Goal: Information Seeking & Learning: Learn about a topic

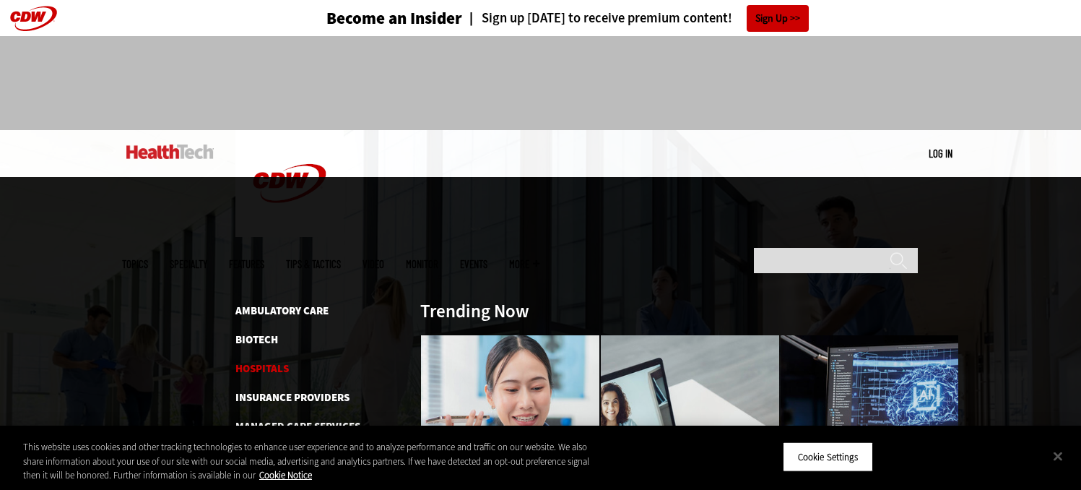
click at [265, 361] on link "Hospitals" at bounding box center [261, 368] width 53 height 14
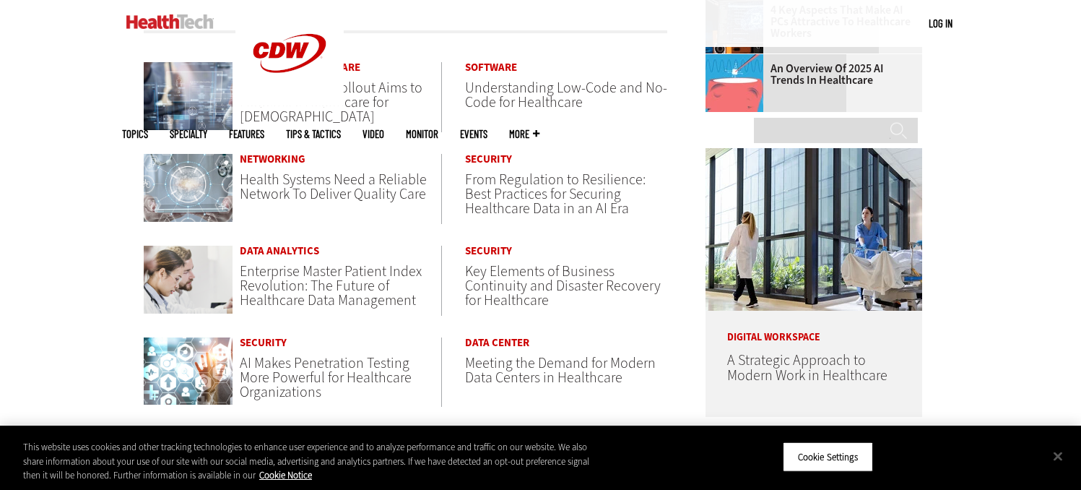
scroll to position [578, 0]
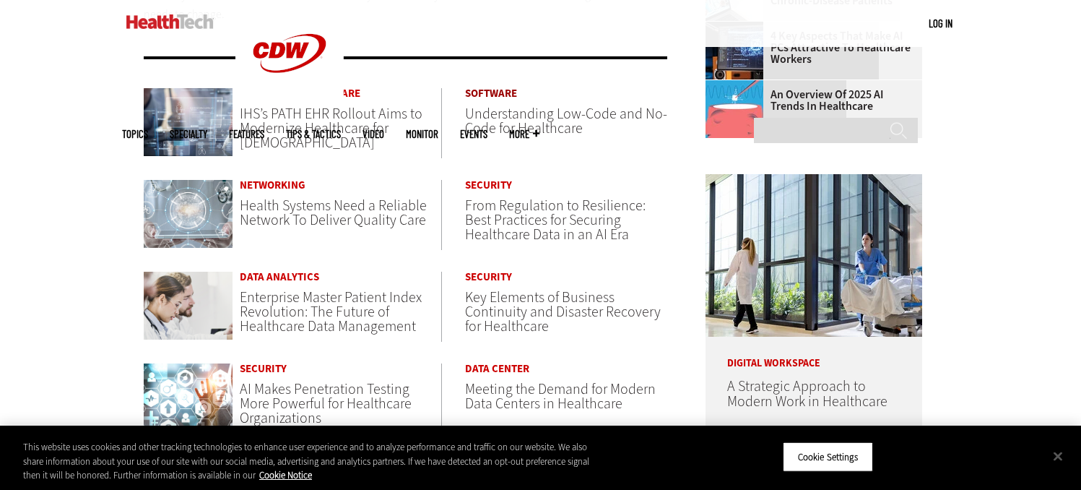
click at [495, 92] on link "Software" at bounding box center [566, 93] width 202 height 11
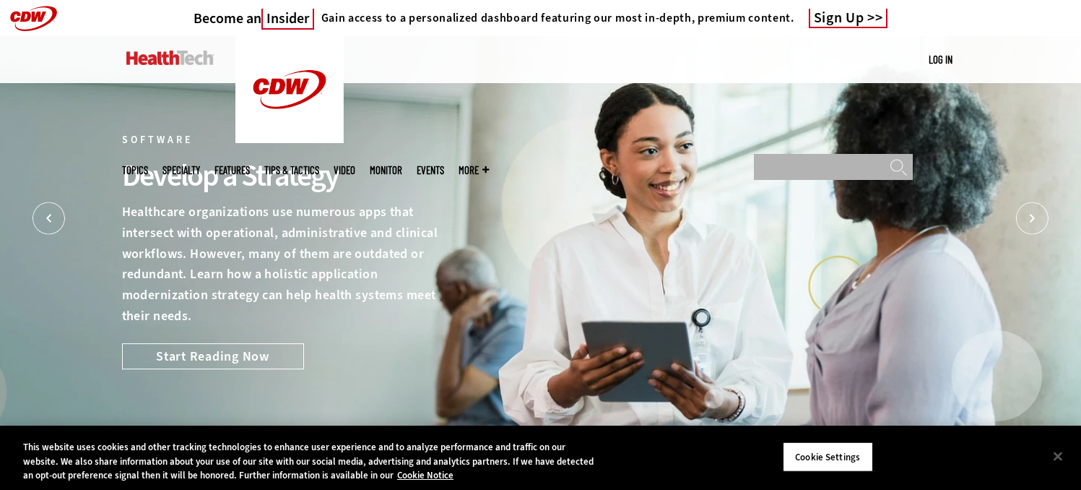
click at [788, 154] on input "Search" at bounding box center [833, 167] width 159 height 26
type input "****"
click at [890, 158] on input "******" at bounding box center [898, 171] width 17 height 26
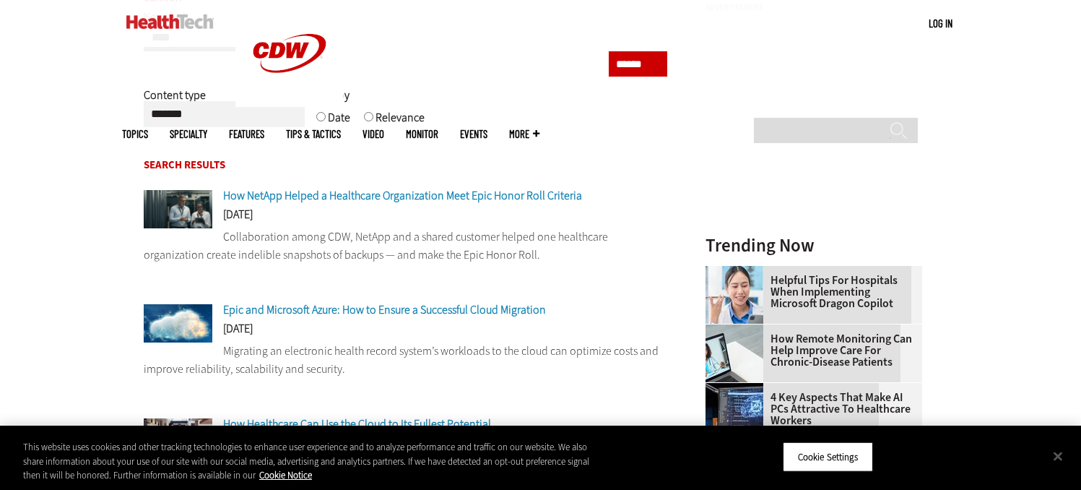
scroll to position [289, 0]
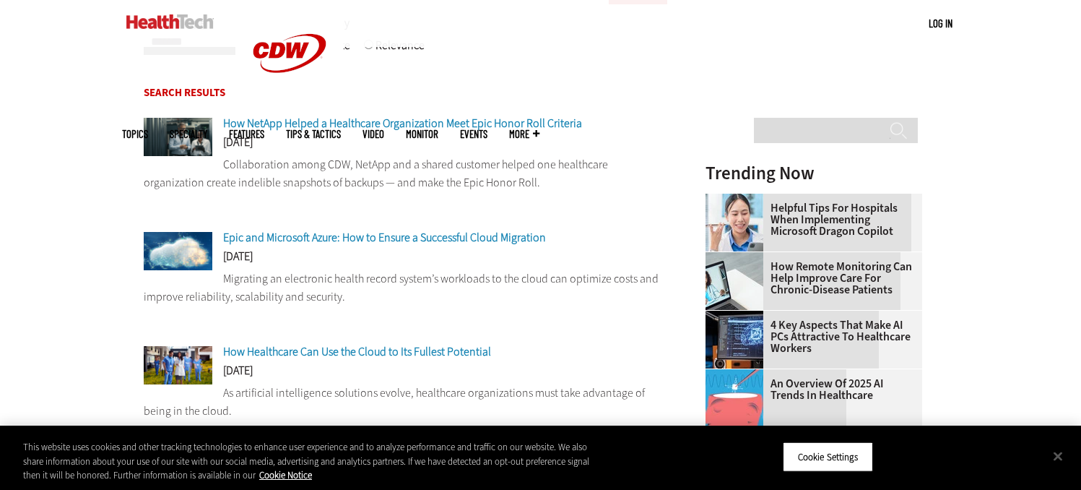
click at [370, 235] on span "Epic and Microsoft Azure: How to Ensure a Successful Cloud Migration" at bounding box center [384, 237] width 323 height 15
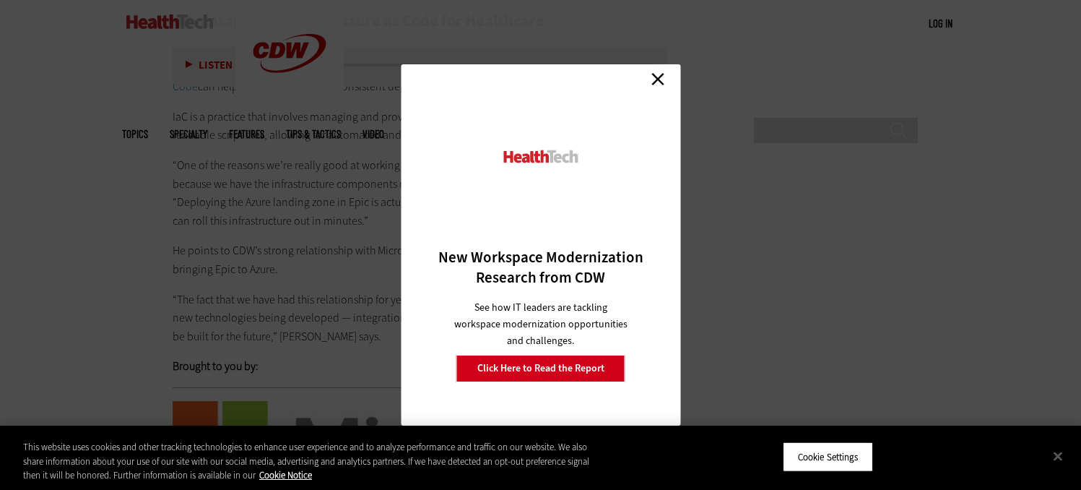
scroll to position [2888, 0]
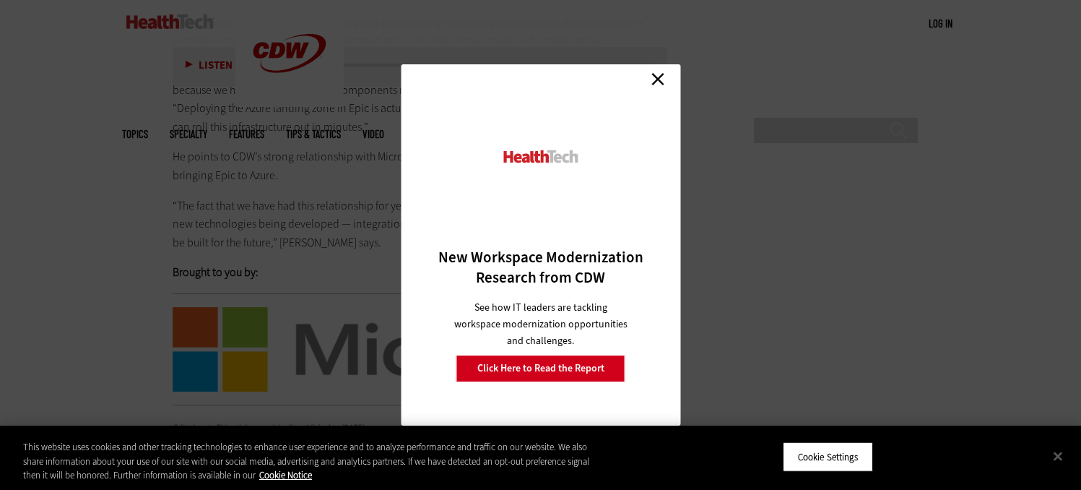
click at [659, 76] on link "Close" at bounding box center [658, 79] width 22 height 22
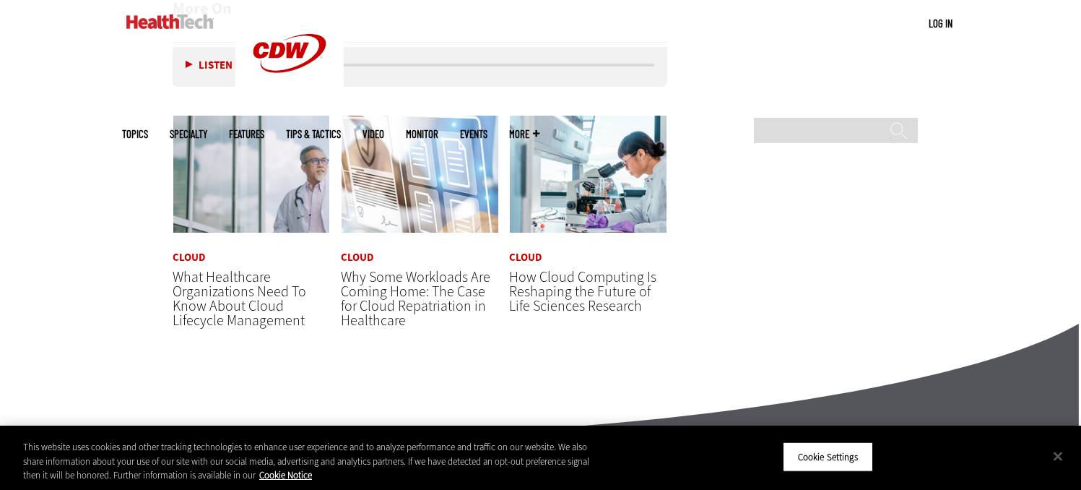
scroll to position [3538, 0]
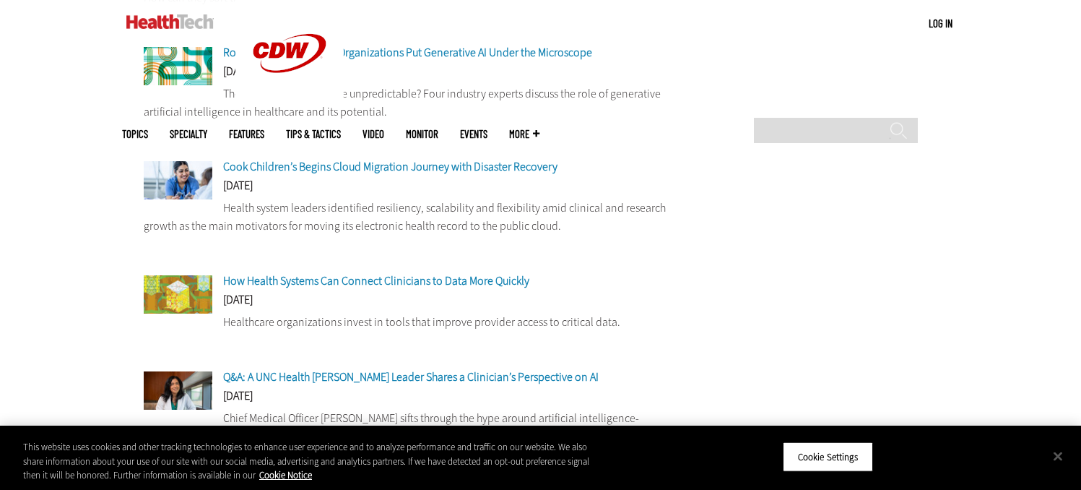
scroll to position [1300, 0]
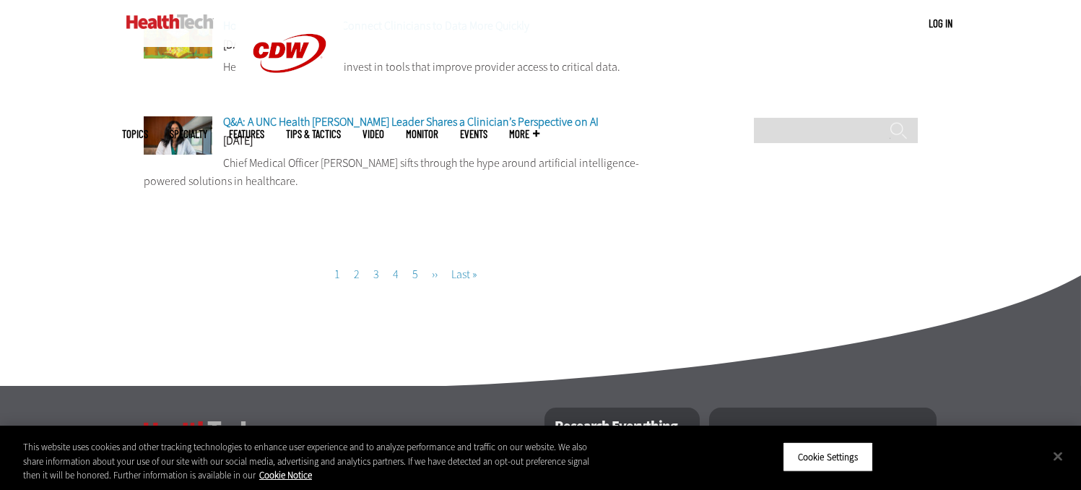
click at [355, 279] on link "Page 2" at bounding box center [357, 273] width 6 height 15
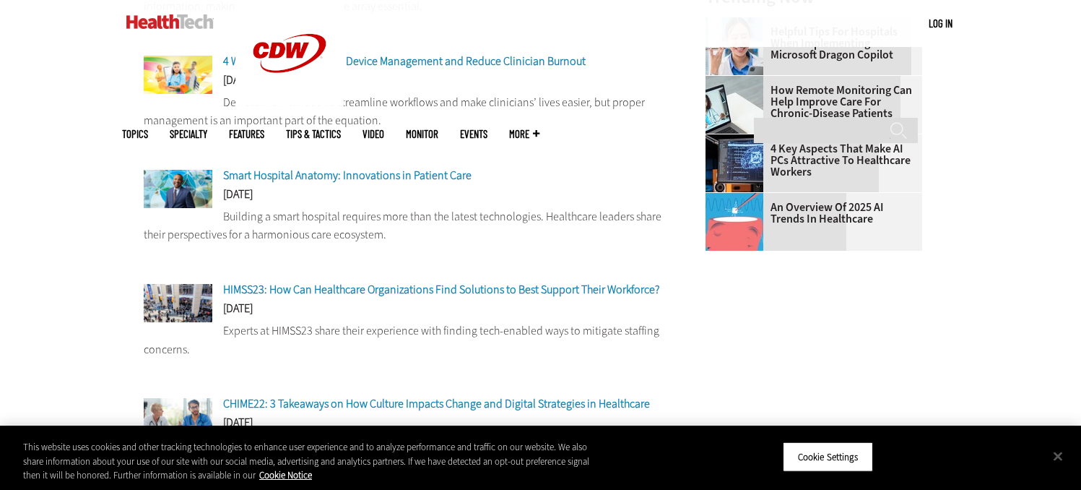
scroll to position [433, 0]
